Goal: Navigation & Orientation: Find specific page/section

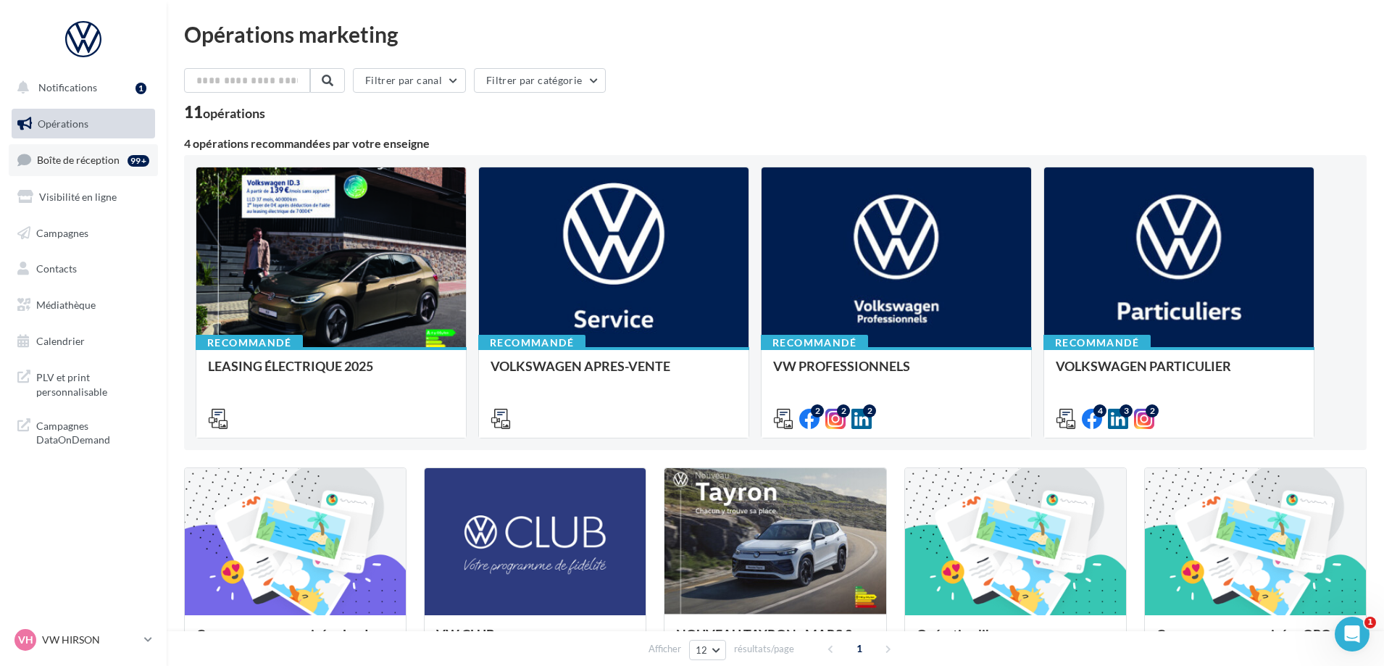
click at [117, 158] on span "Boîte de réception" at bounding box center [78, 160] width 83 height 12
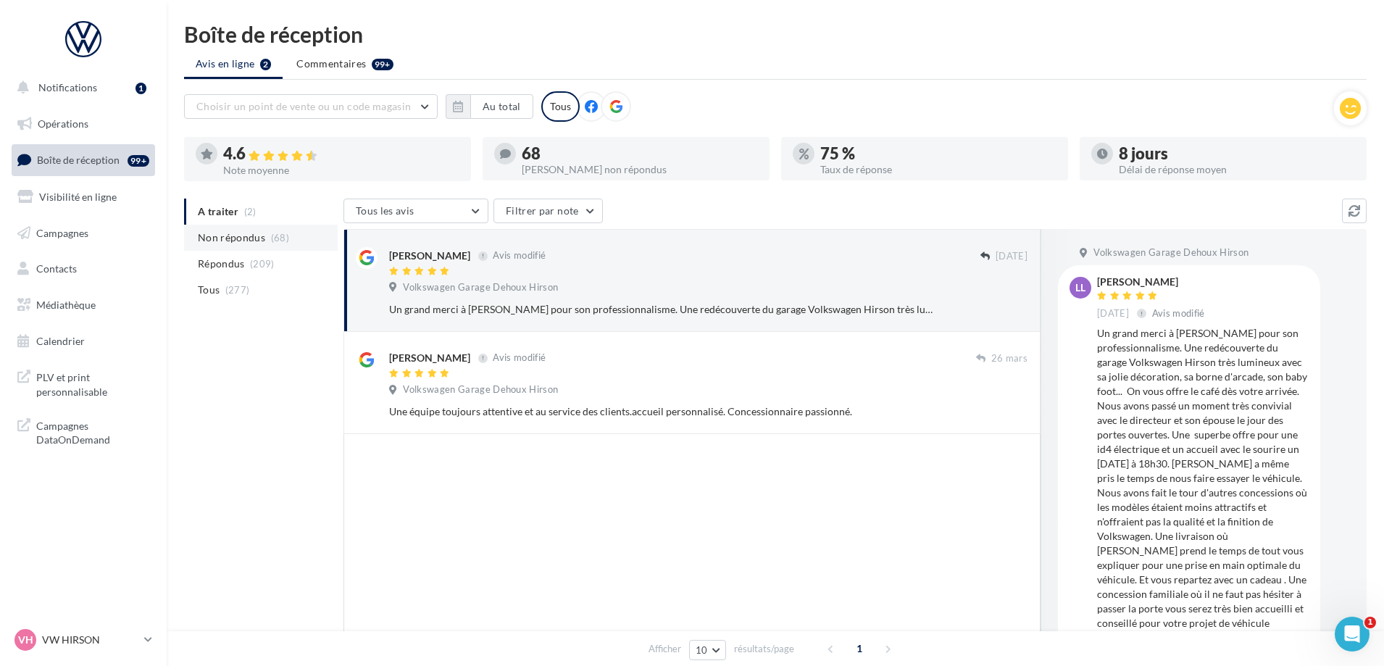
click at [275, 238] on span "(68)" at bounding box center [280, 238] width 18 height 12
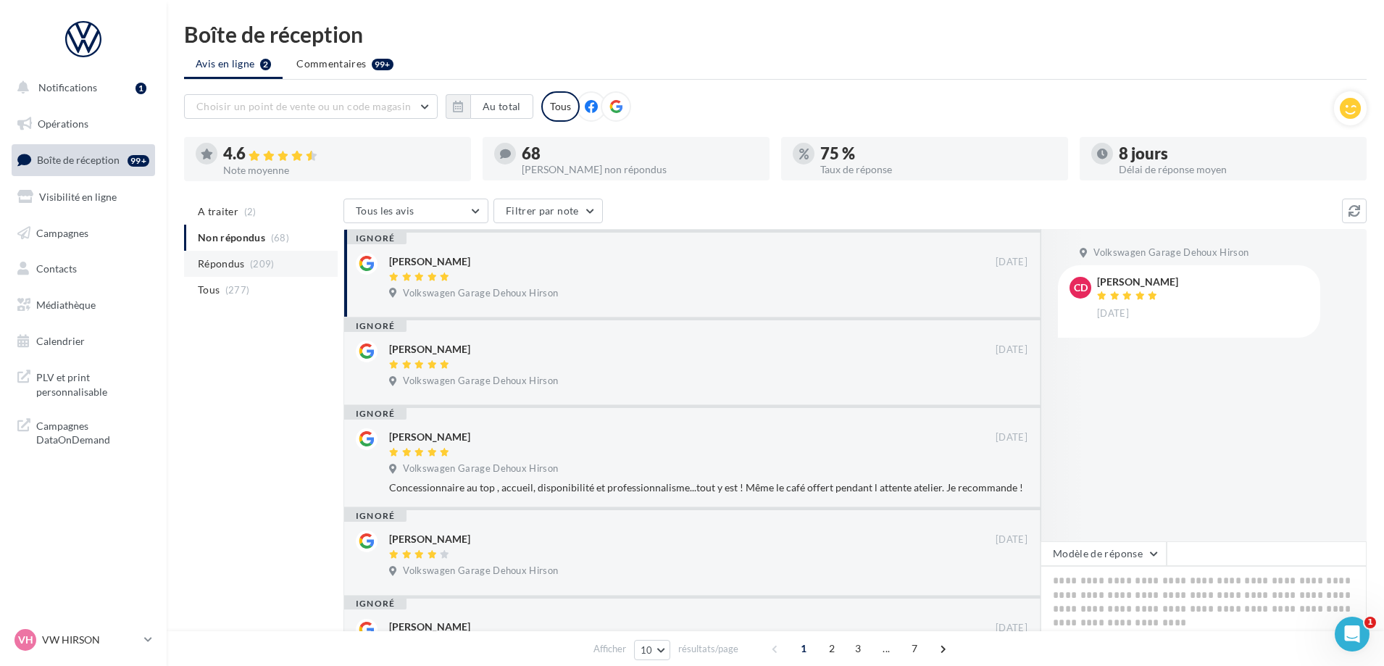
click at [274, 261] on span "(209)" at bounding box center [262, 264] width 25 height 12
